Goal: Obtain resource: Download file/media

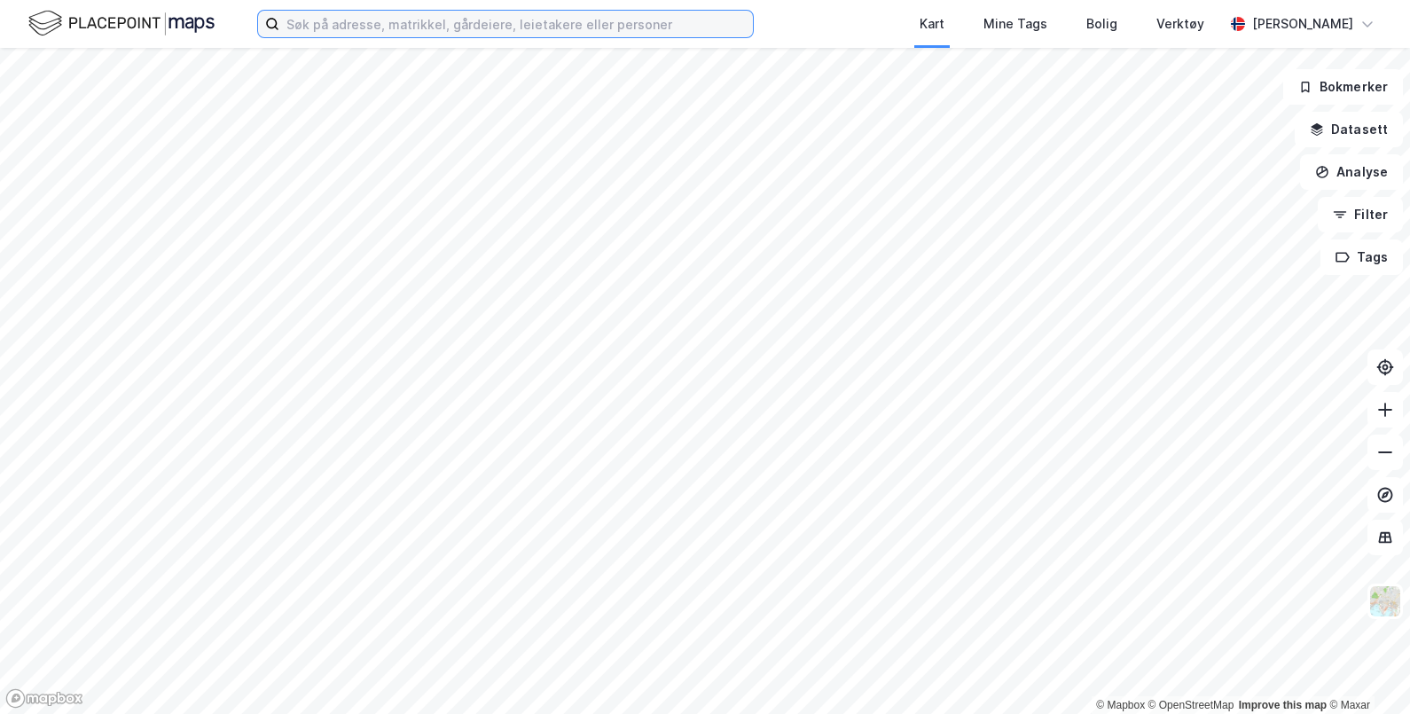
click at [479, 25] on input at bounding box center [516, 24] width 474 height 27
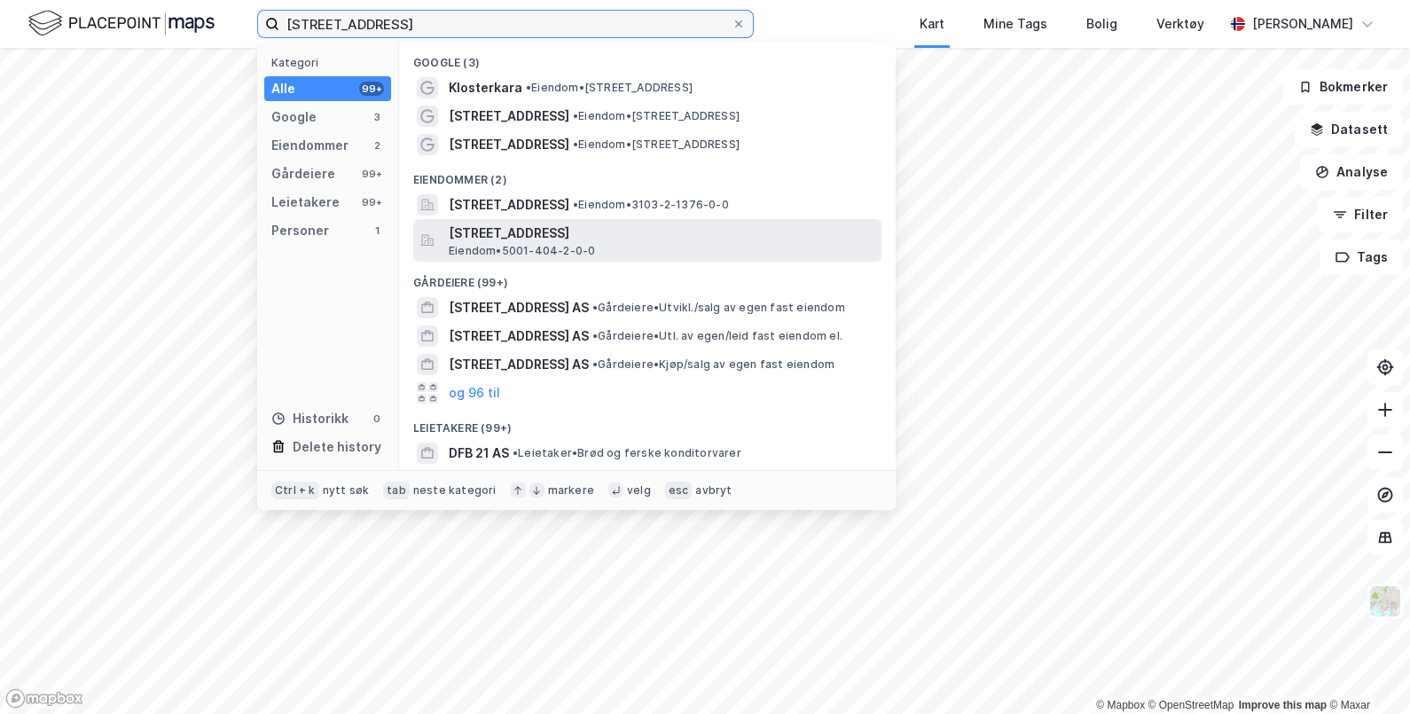
type input "klostergata 21"
click at [531, 231] on span "Klostergata 21, 7030, TRONDHEIM, TRONDHEIM" at bounding box center [662, 233] width 426 height 21
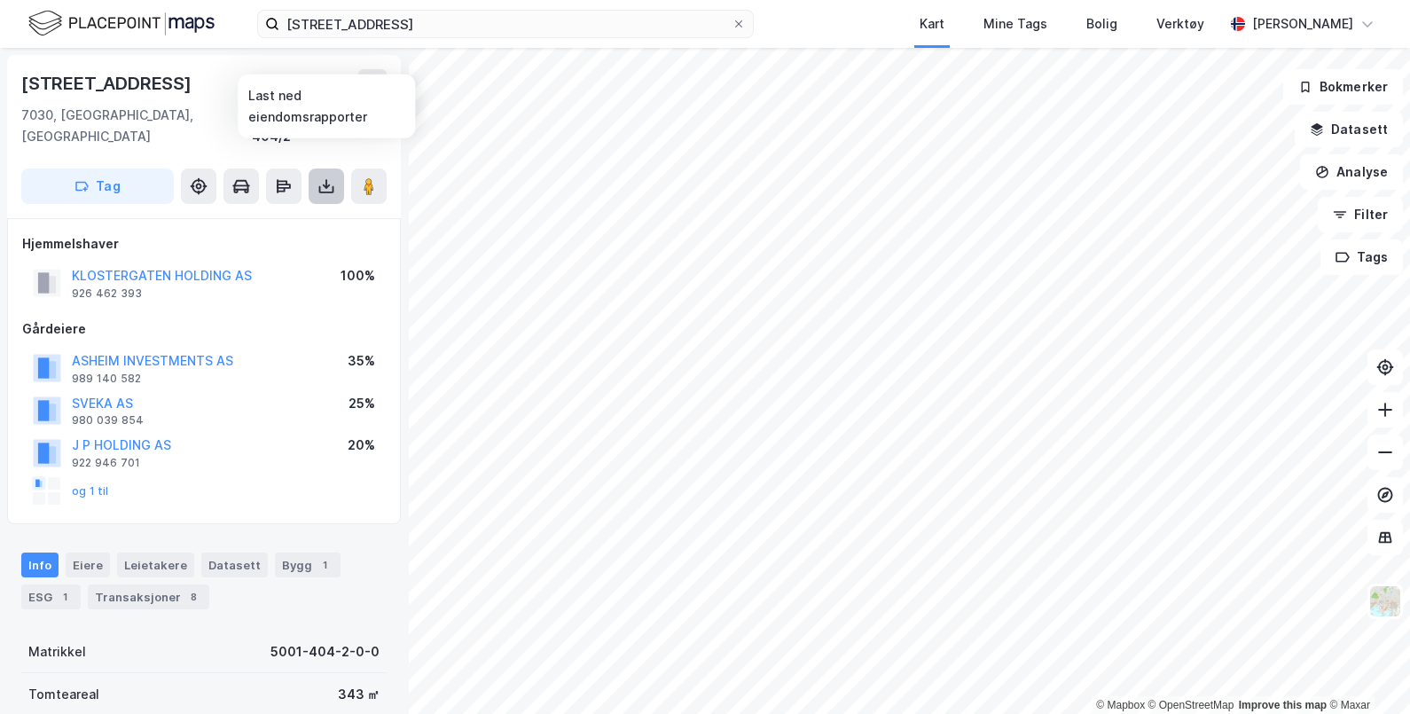
click at [327, 177] on icon at bounding box center [327, 186] width 18 height 18
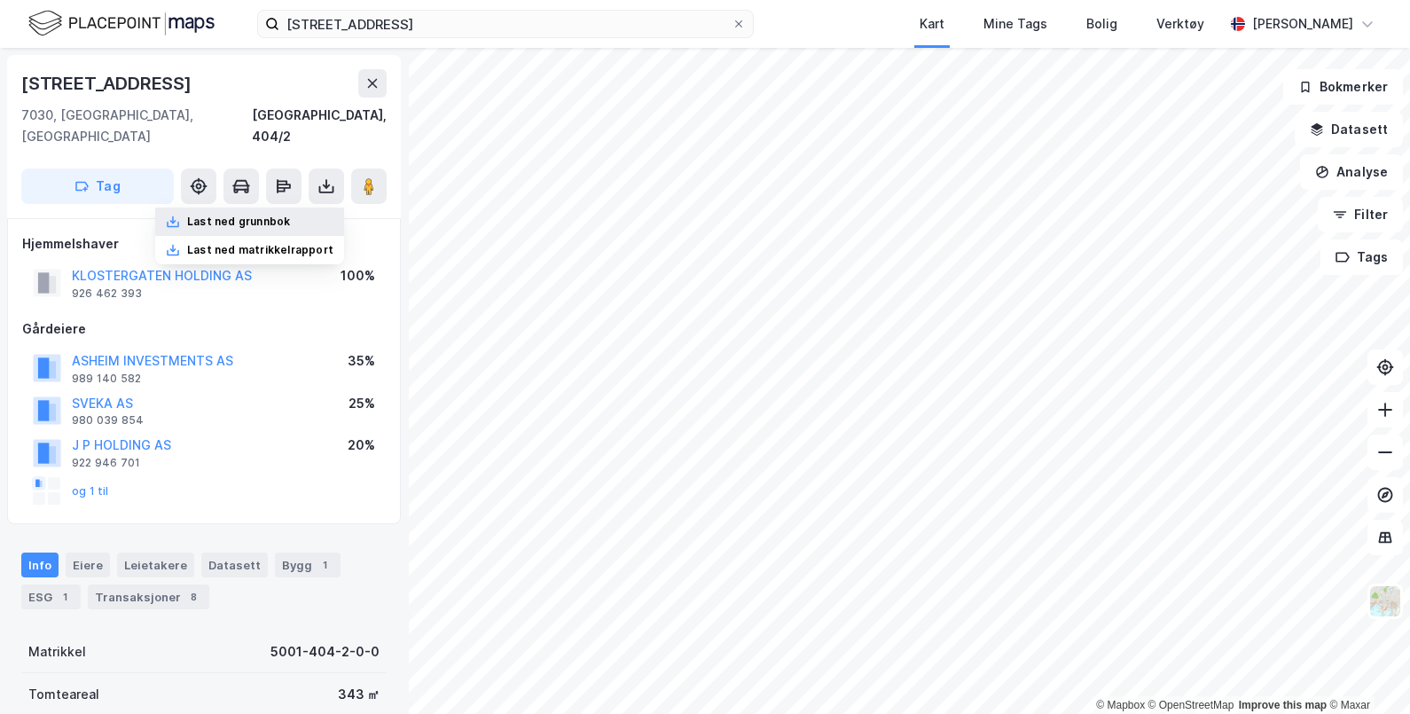
click at [266, 215] on div "Last ned grunnbok" at bounding box center [238, 222] width 103 height 14
